Goal: Navigation & Orientation: Understand site structure

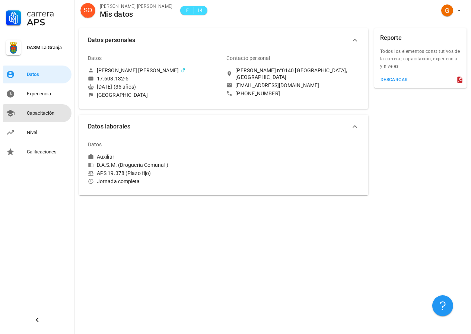
click at [47, 114] on div "Capacitación" at bounding box center [48, 113] width 42 height 6
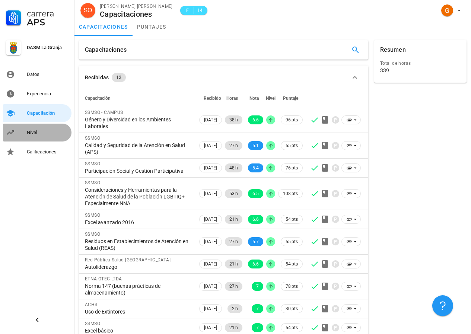
click at [36, 134] on div "Nivel" at bounding box center [48, 133] width 42 height 6
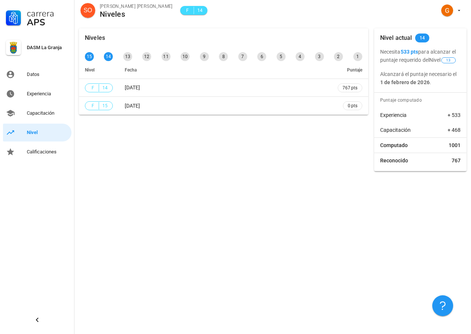
click at [182, 153] on div "Niveles 15 14 13 12 11 10 9 8 7 6 5 4 3 2 1 Nivel Fecha Puntaje F 14 [DATE] 767…" at bounding box center [223, 99] width 295 height 149
